Goal: Transaction & Acquisition: Purchase product/service

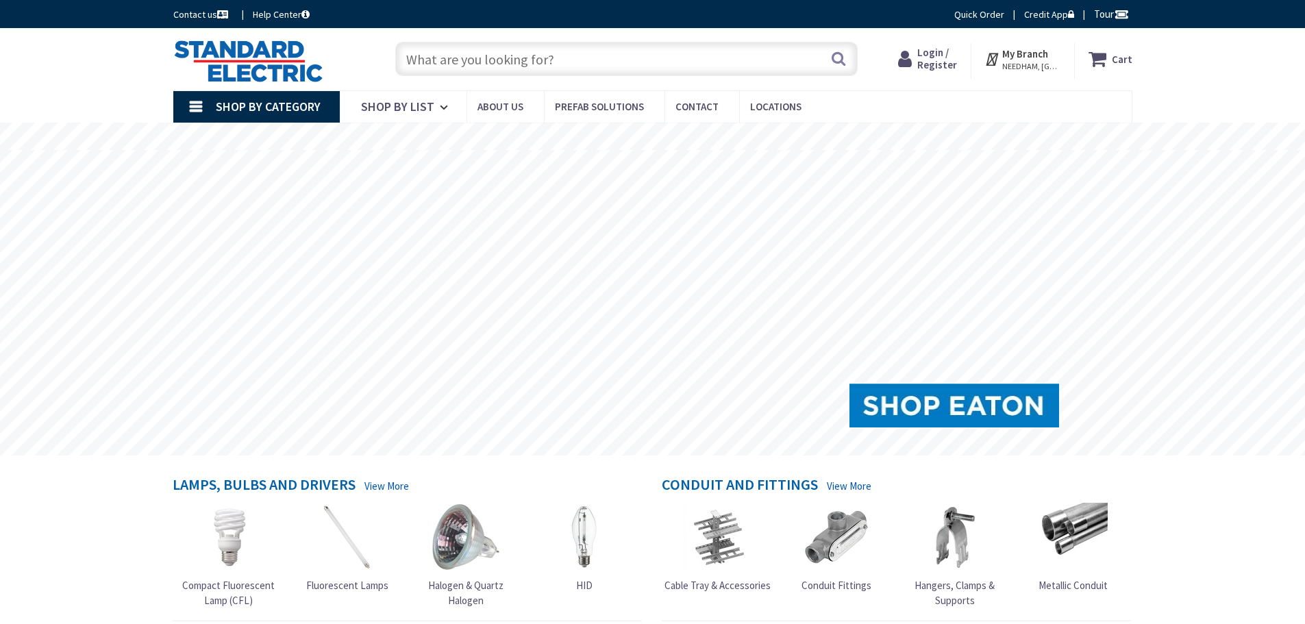
click at [516, 62] on input "text" at bounding box center [626, 59] width 463 height 34
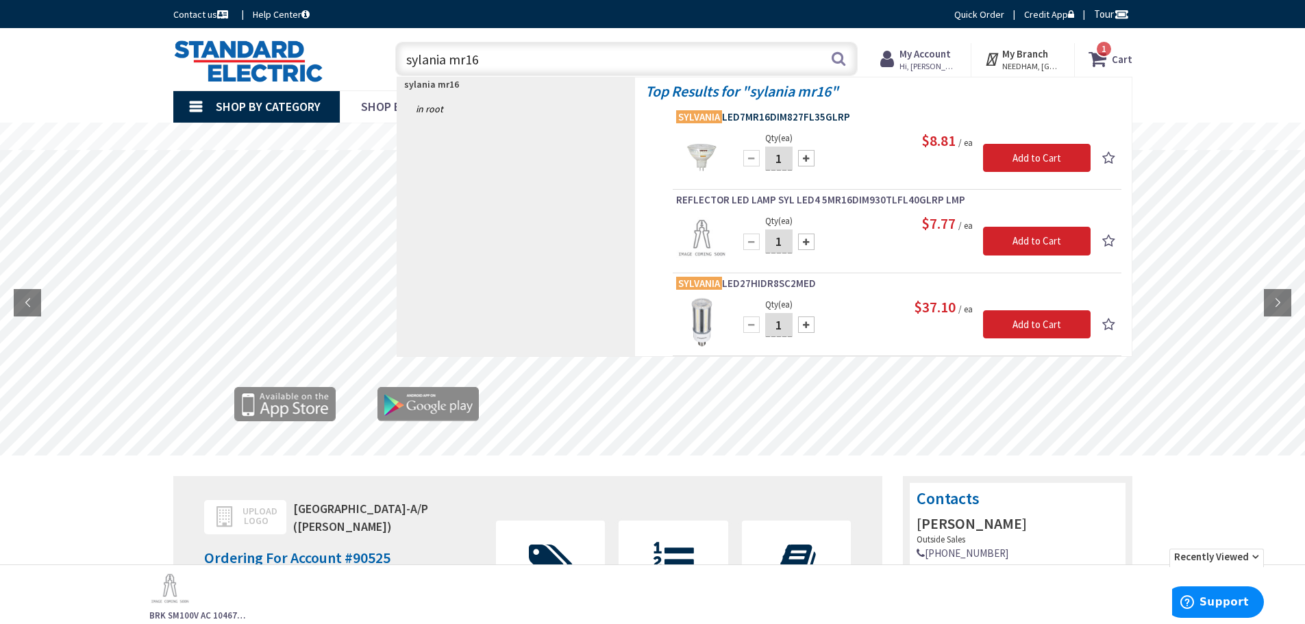
type input "sylania mr16"
click at [755, 115] on span "SYLVANIA LED7MR16DIM827FL35GLRP" at bounding box center [897, 117] width 442 height 14
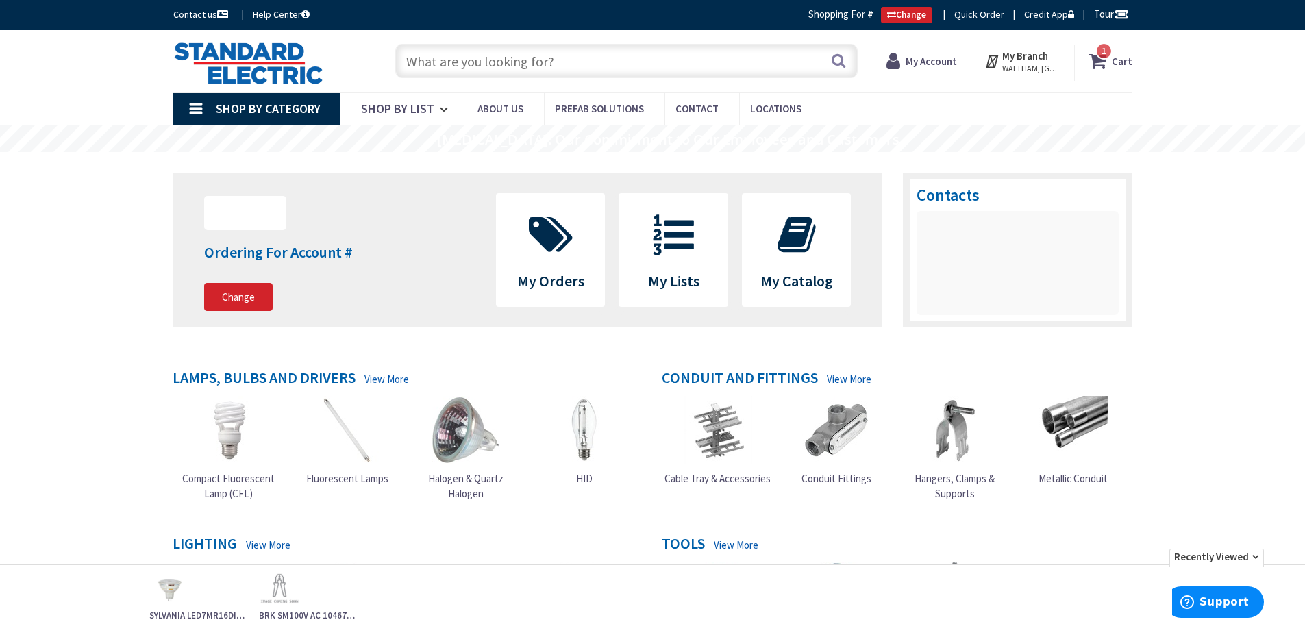
click at [1105, 51] on span "1" at bounding box center [1104, 51] width 5 height 12
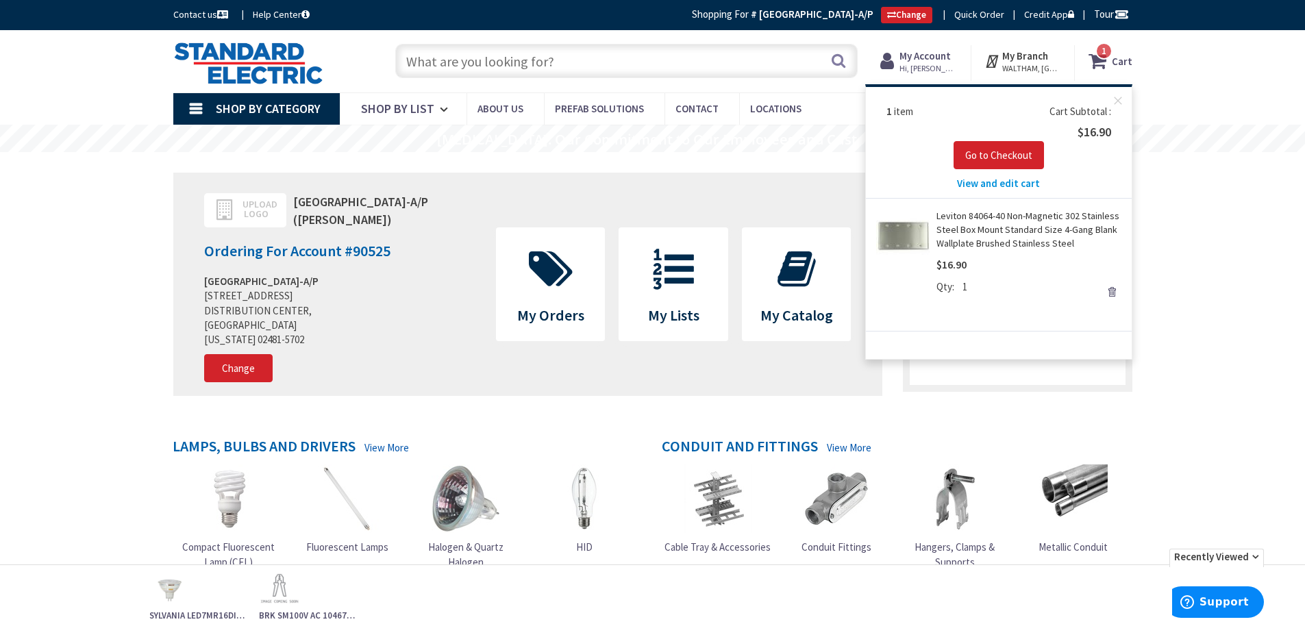
click at [1107, 293] on link "Remove" at bounding box center [1111, 291] width 19 height 19
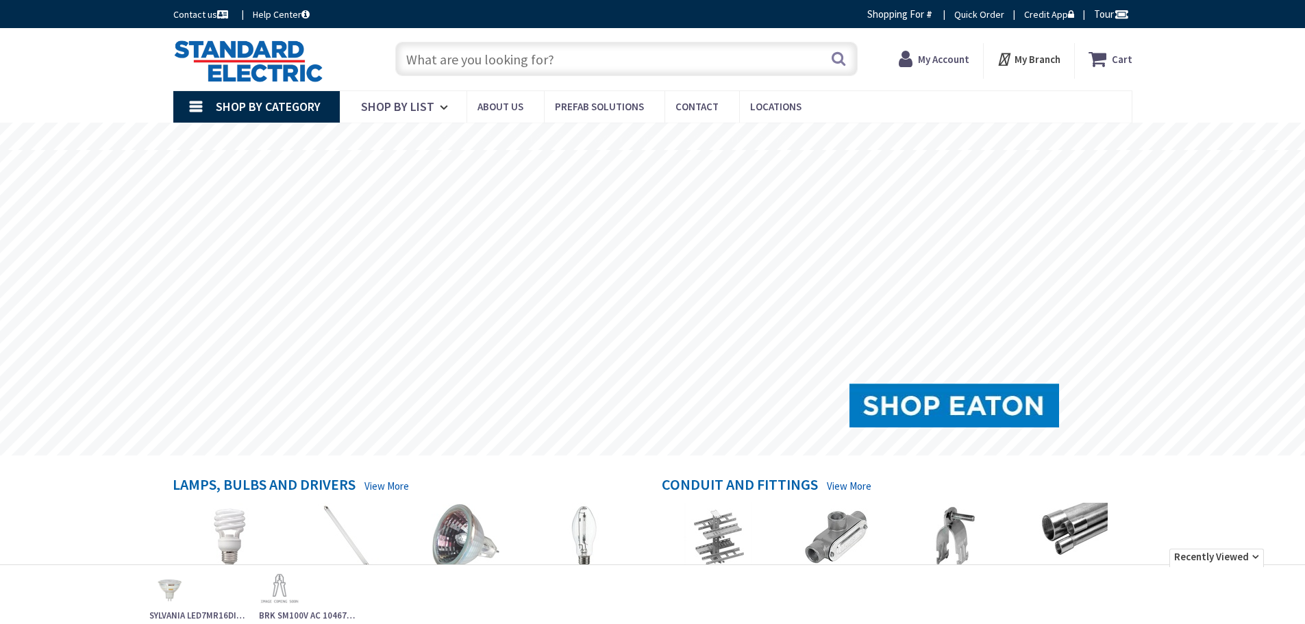
click at [601, 60] on input "text" at bounding box center [626, 59] width 463 height 34
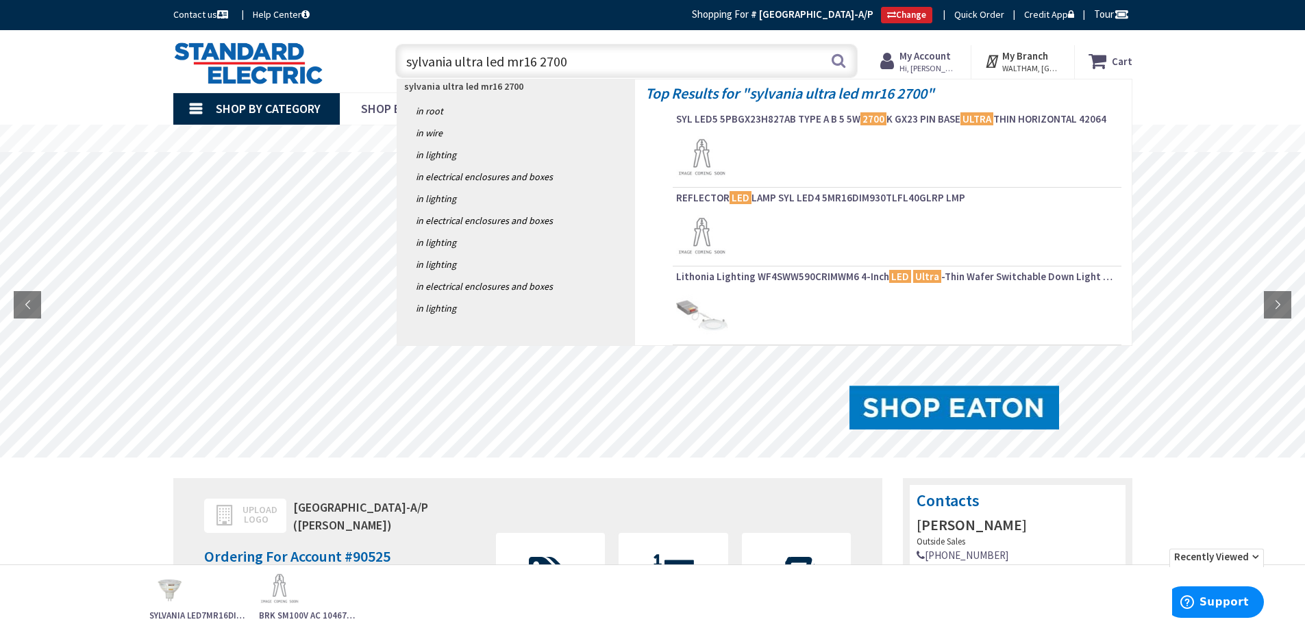
type input "sylvania ultra led mr16 2700k"
